Goal: Task Accomplishment & Management: Complete application form

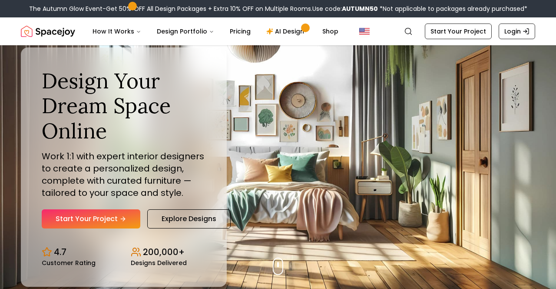
click at [67, 228] on link "Start Your Project" at bounding box center [91, 218] width 99 height 19
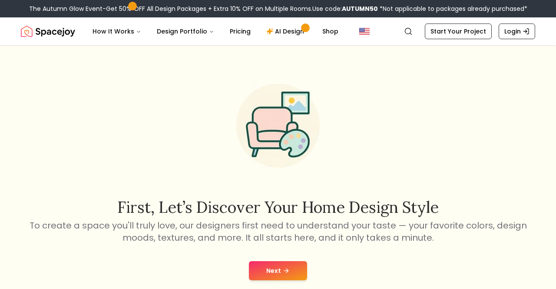
click at [277, 274] on button "Next" at bounding box center [278, 270] width 58 height 19
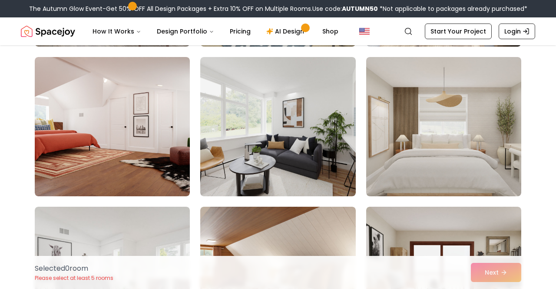
scroll to position [216, 0]
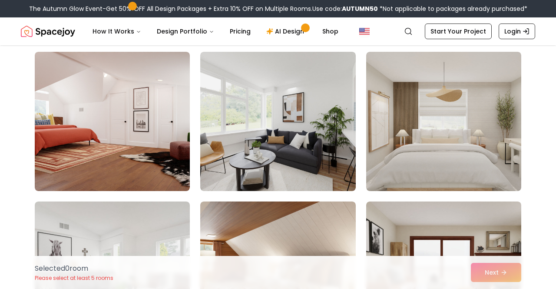
click at [429, 79] on img at bounding box center [443, 121] width 155 height 139
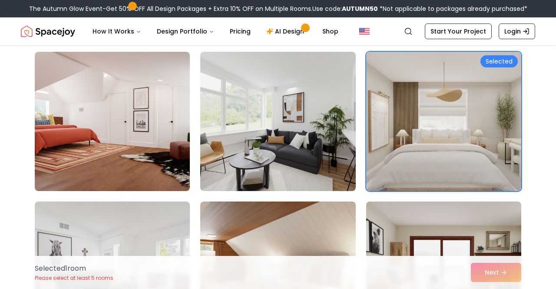
click at [503, 288] on div "Selected 1 room Please select at least 5 rooms Next" at bounding box center [278, 272] width 501 height 33
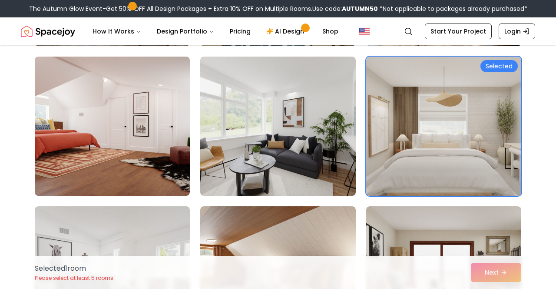
scroll to position [211, 0]
